Goal: Information Seeking & Learning: Learn about a topic

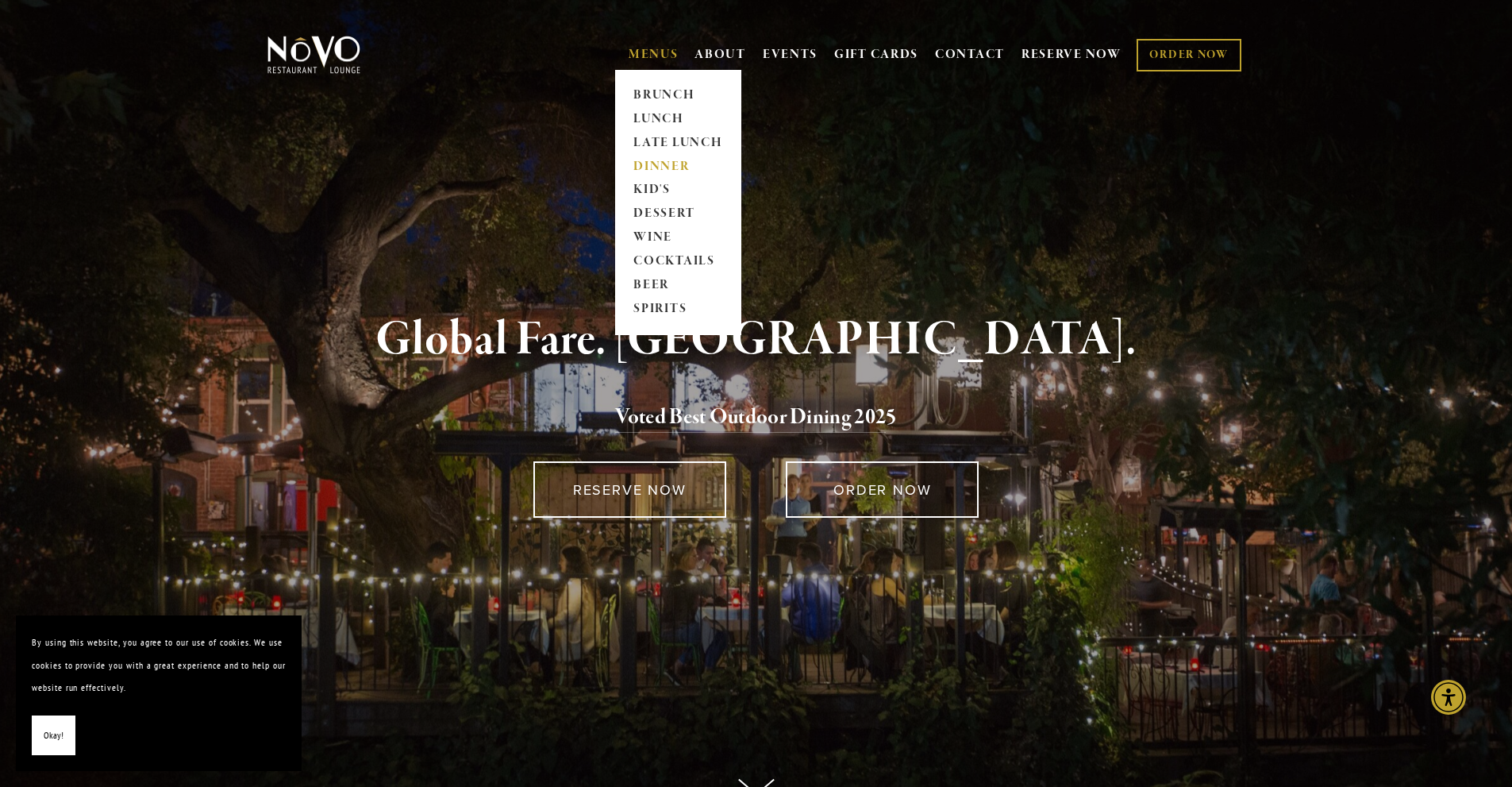
click at [658, 166] on link "DINNER" at bounding box center [678, 166] width 99 height 24
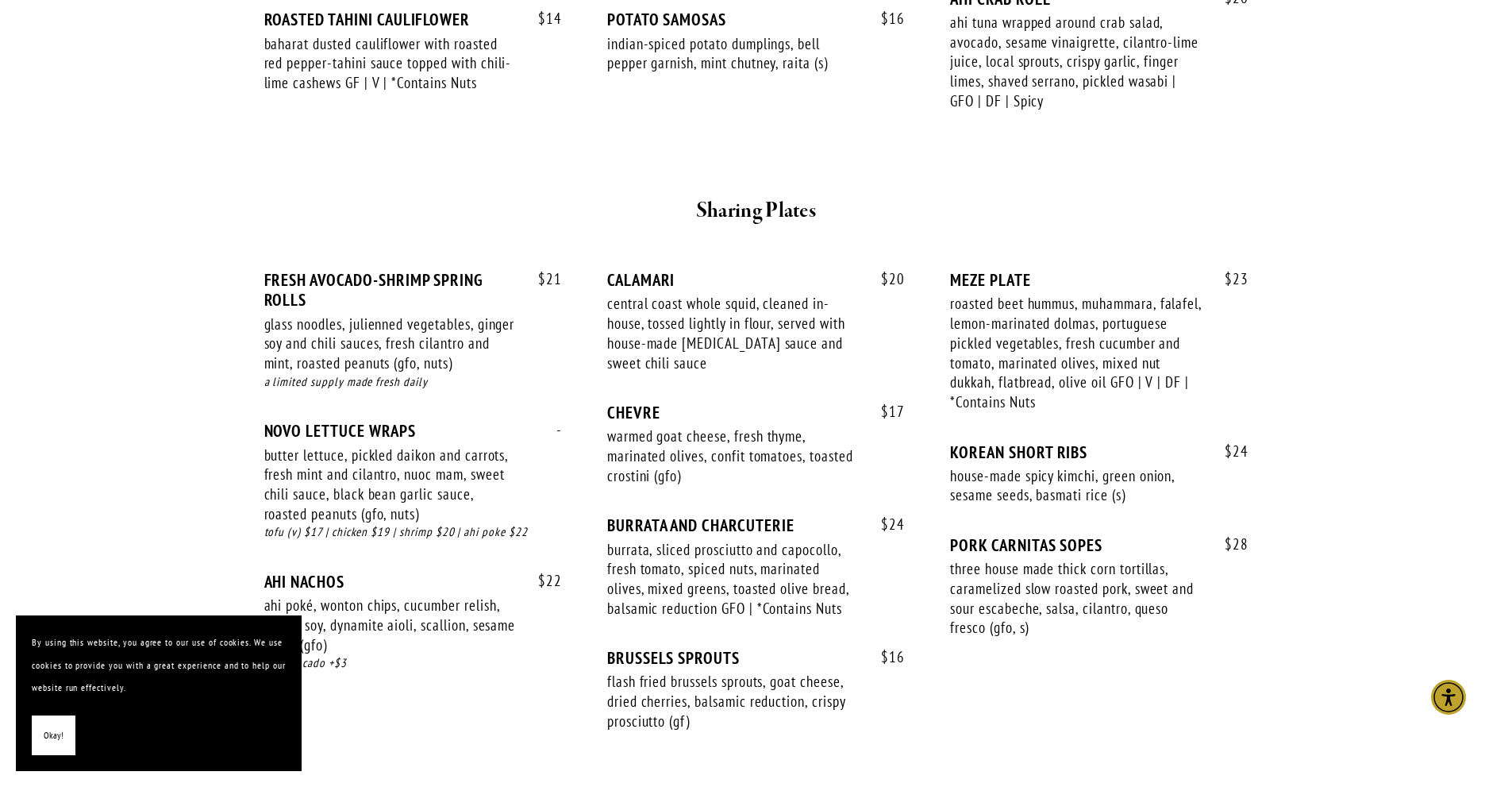
scroll to position [556, 0]
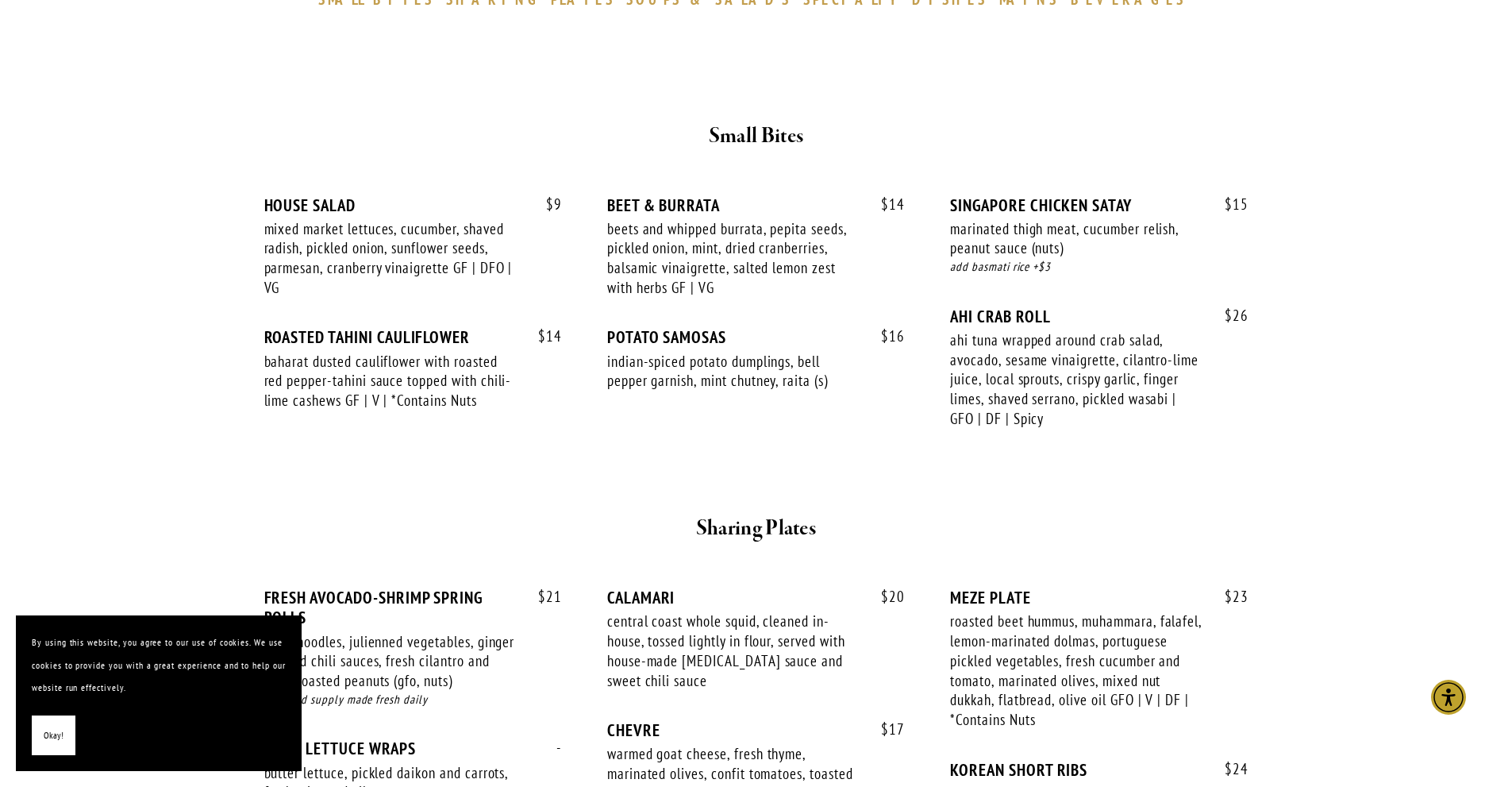
drag, startPoint x: 48, startPoint y: 734, endPoint x: 54, endPoint y: 726, distance: 10.0
click at [48, 733] on span "Okay!" at bounding box center [53, 736] width 19 height 23
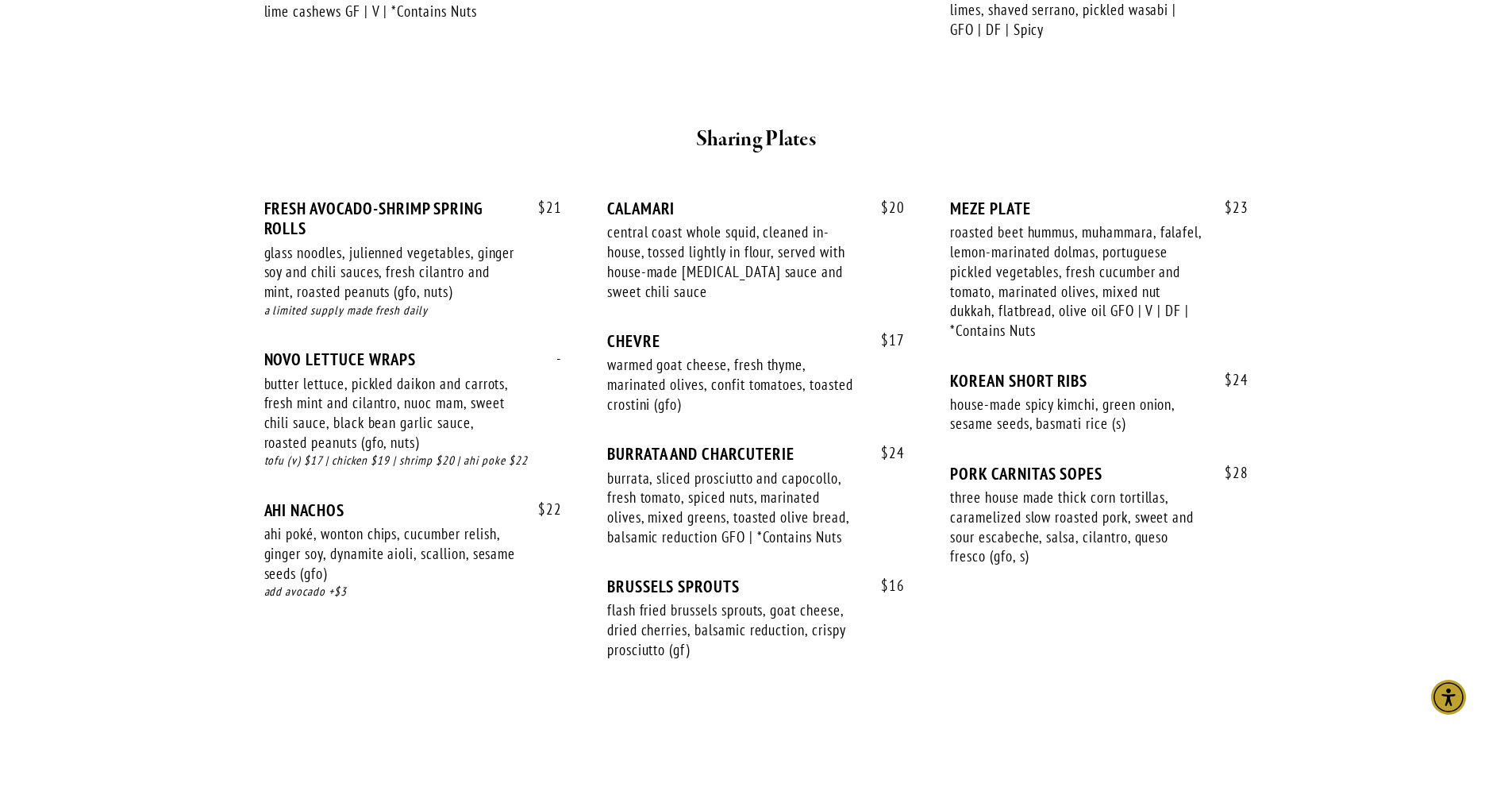
scroll to position [953, 0]
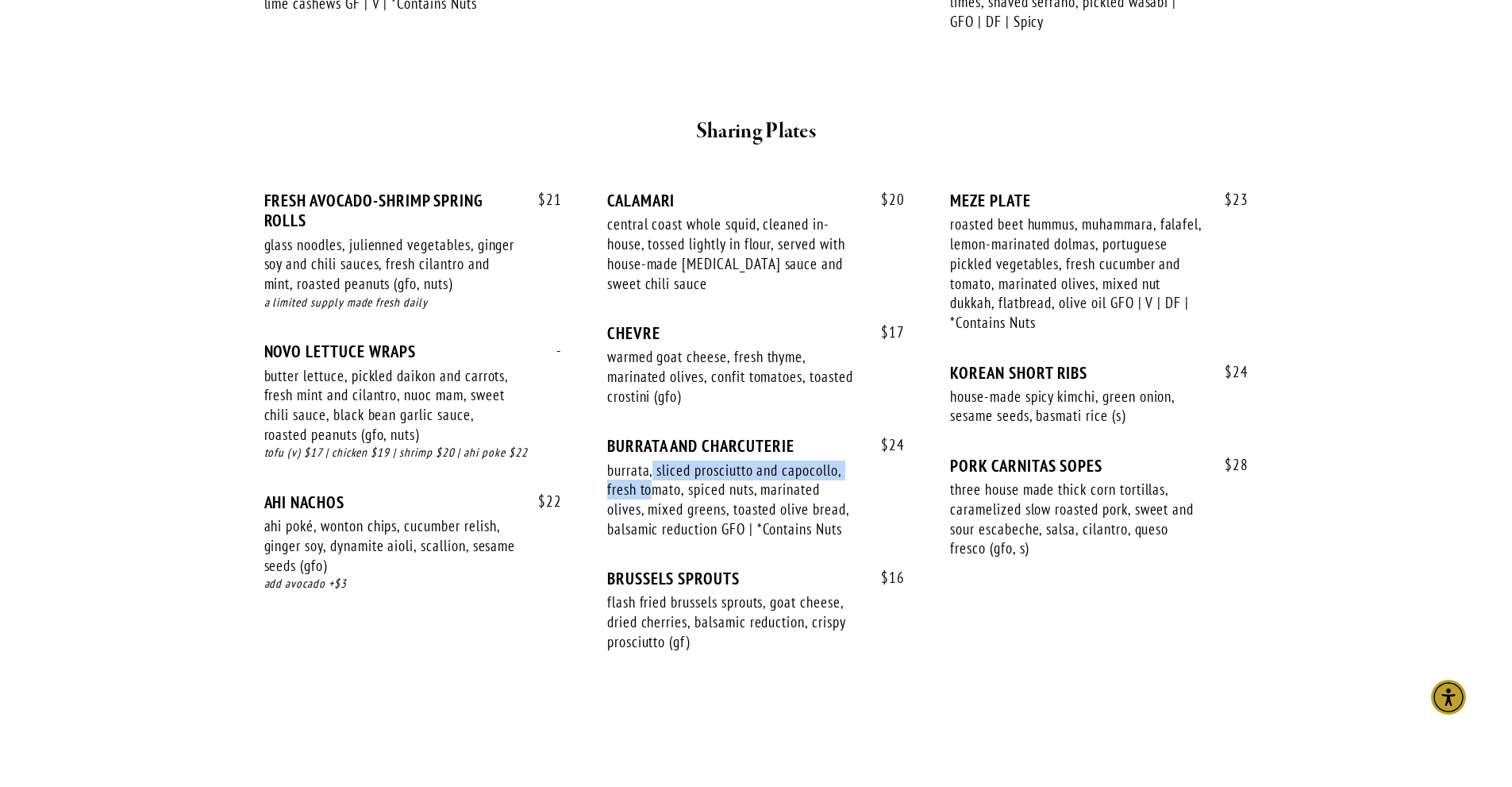
click at [652, 480] on div "burrata, sliced prosciutto and capocollo, fresh tomato, spiced nuts, marinated …" at bounding box center [734, 499] width 253 height 79
click at [651, 519] on div "burrata, sliced prosciutto and capocollo, fresh tomato, spiced nuts, marinated …" at bounding box center [734, 499] width 253 height 79
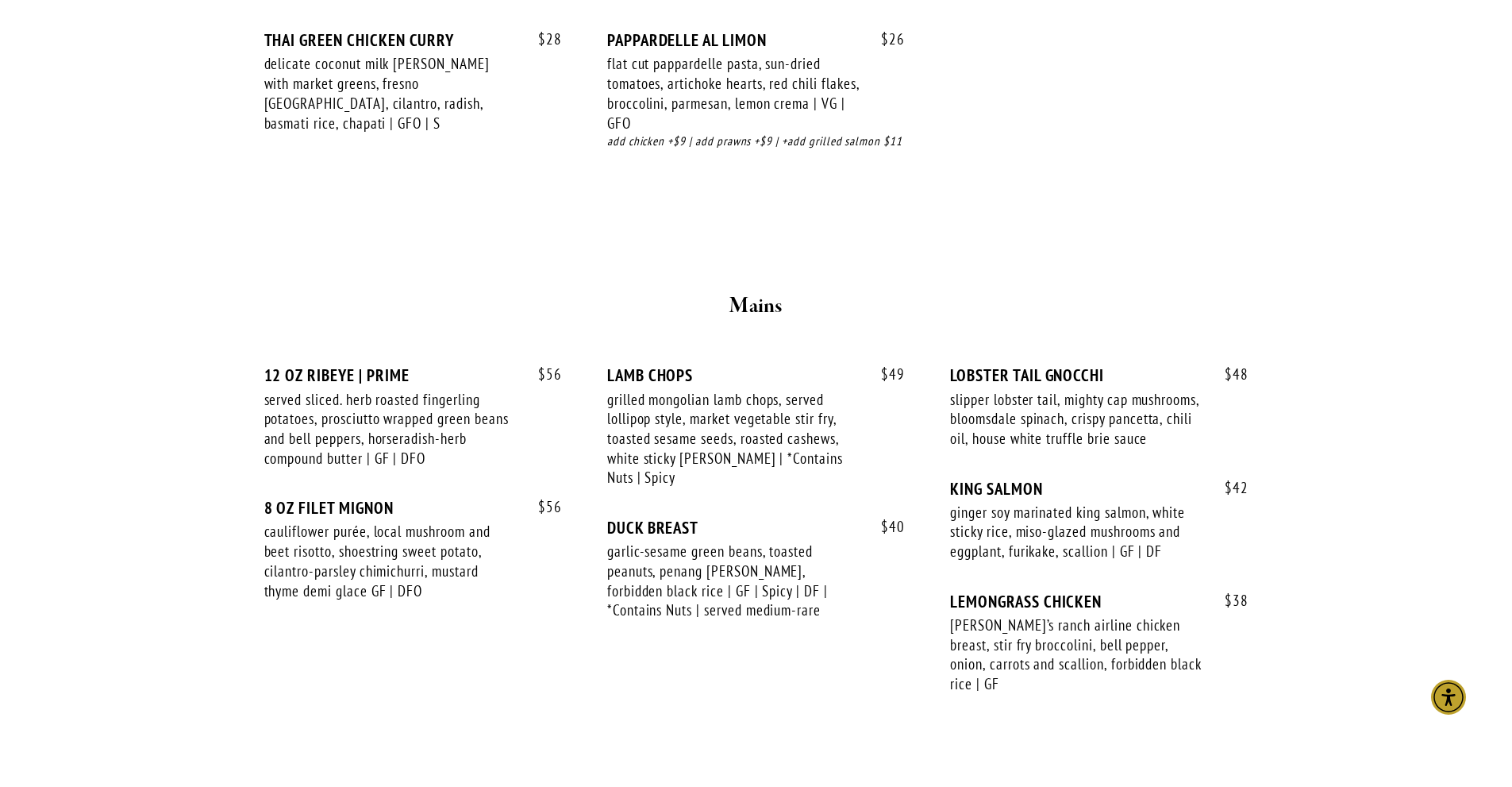
scroll to position [2462, 0]
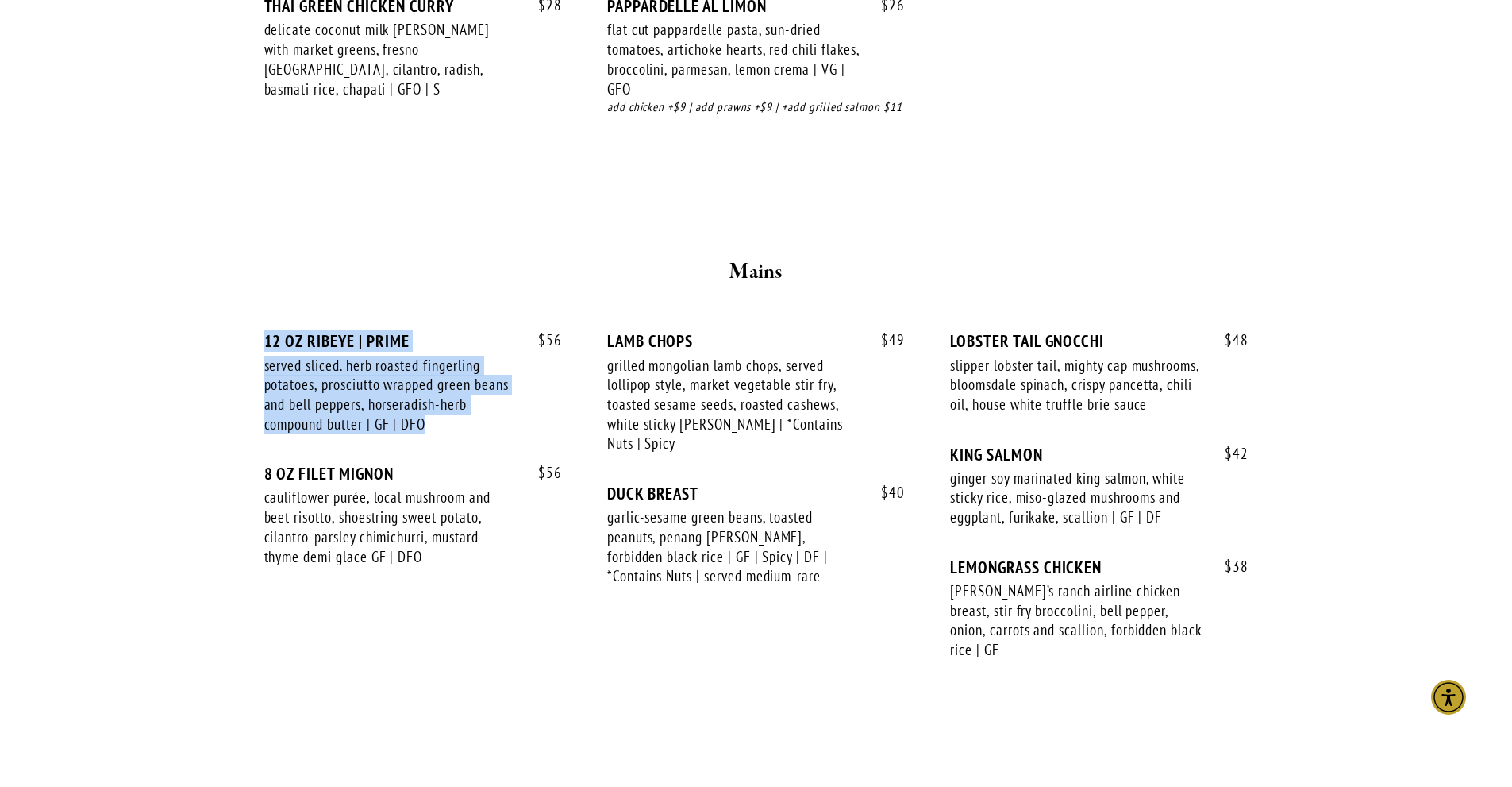
drag, startPoint x: 259, startPoint y: 337, endPoint x: 497, endPoint y: 425, distance: 253.7
click at [497, 425] on div "$ 56 12 OZ RIBEYE | PRIME served sliced. herb roasted fingerling potatoes, pros…" at bounding box center [756, 502] width 1011 height 400
click at [497, 425] on div "served sliced. herb roasted fingerling potatoes, prosciutto wrapped green beans…" at bounding box center [390, 395] width 253 height 79
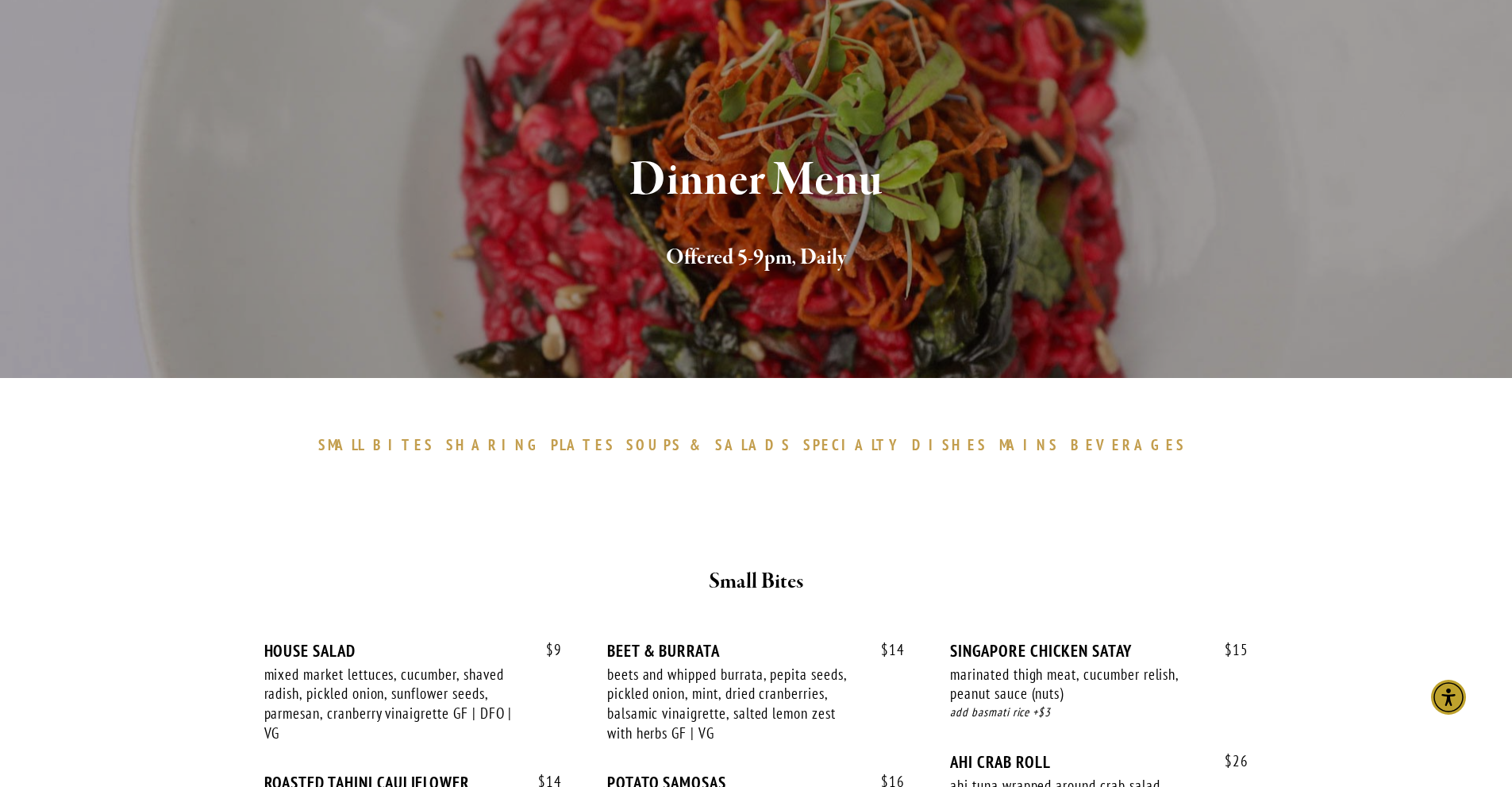
scroll to position [0, 0]
